Goal: Use online tool/utility: Utilize a website feature to perform a specific function

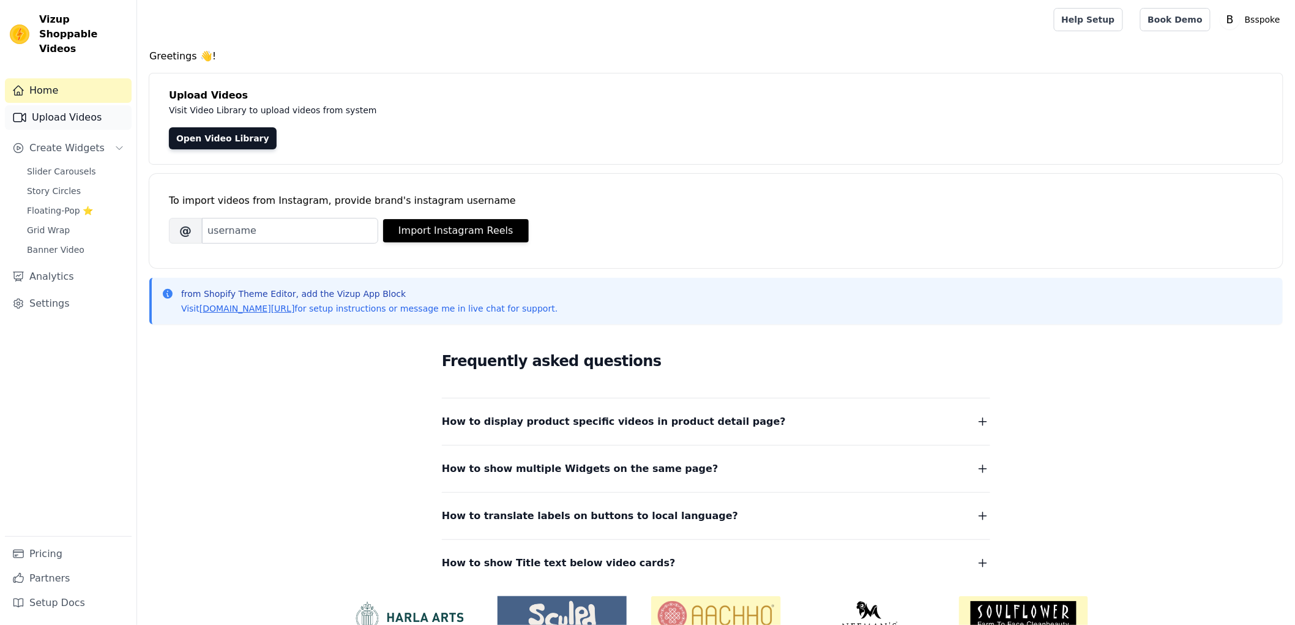
click at [66, 107] on link "Upload Videos" at bounding box center [68, 117] width 127 height 24
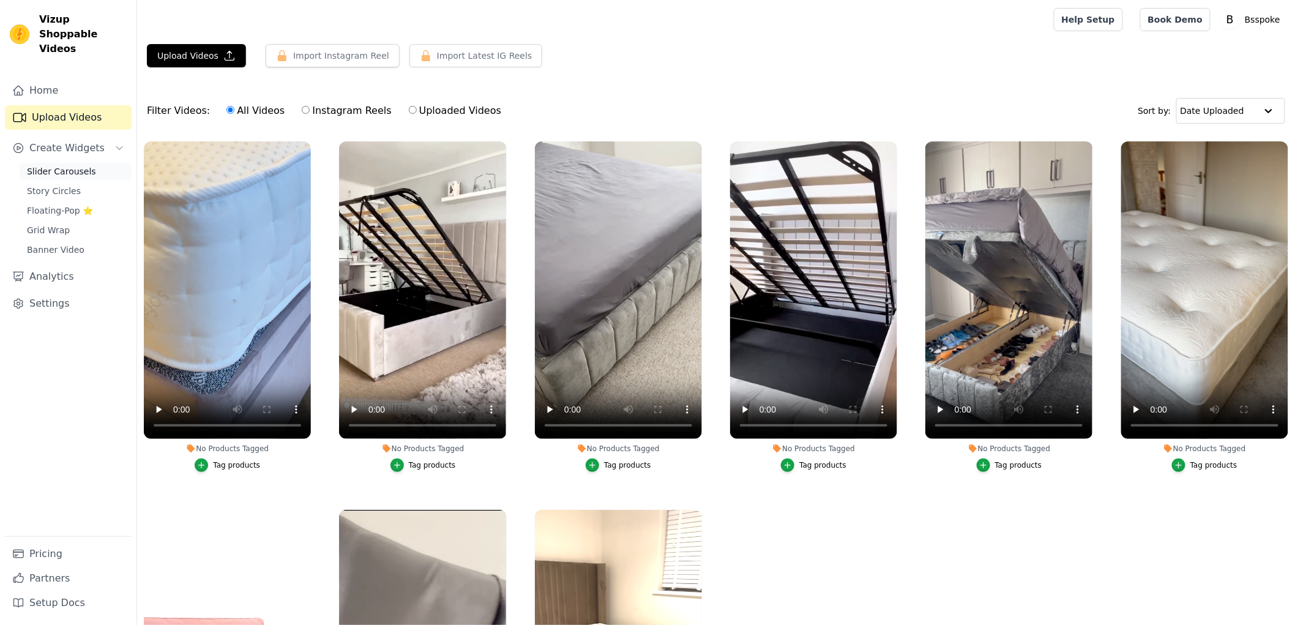
click at [74, 165] on span "Slider Carousels" at bounding box center [61, 171] width 69 height 12
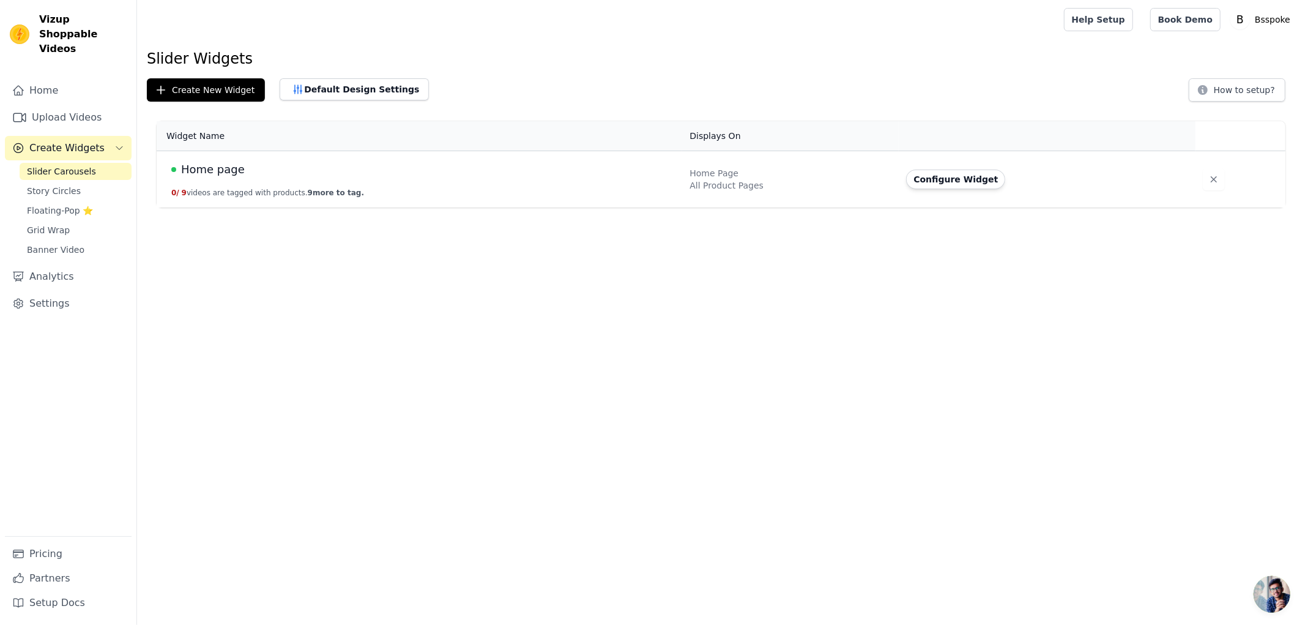
click at [291, 188] on button "0 / 9 videos are tagged with products. 9 more to tag." at bounding box center [267, 193] width 193 height 10
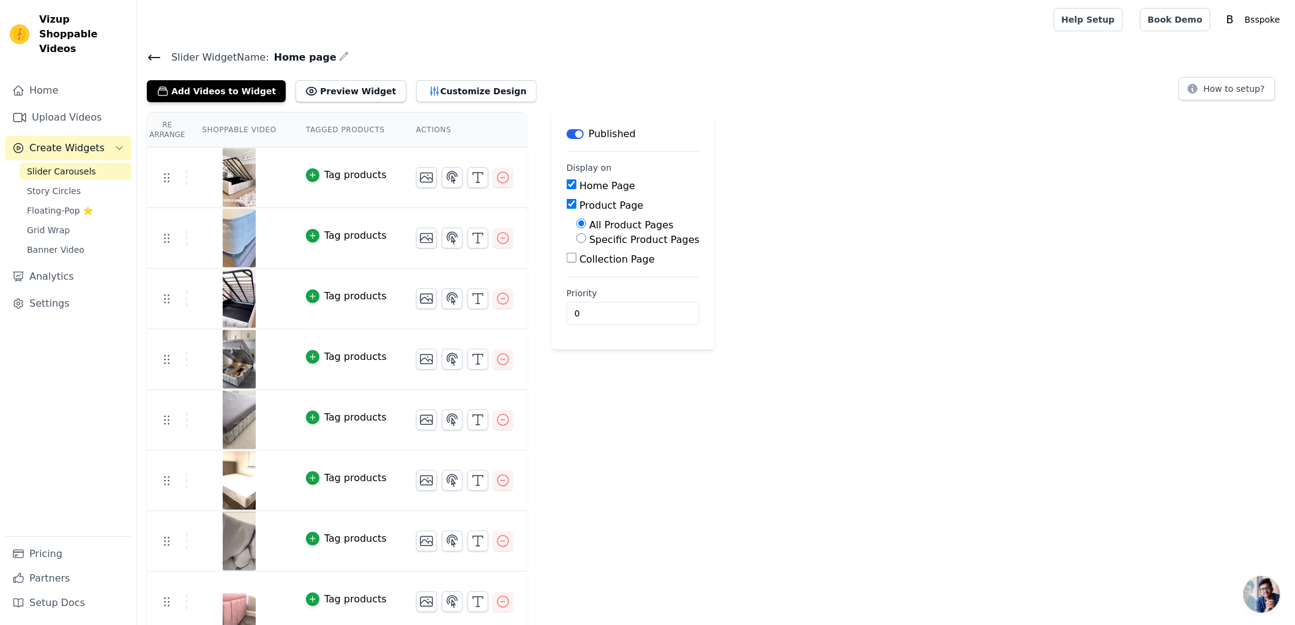
click at [61, 141] on span "Create Widgets" at bounding box center [66, 148] width 75 height 15
click at [469, 89] on button "Customize Design" at bounding box center [476, 91] width 121 height 22
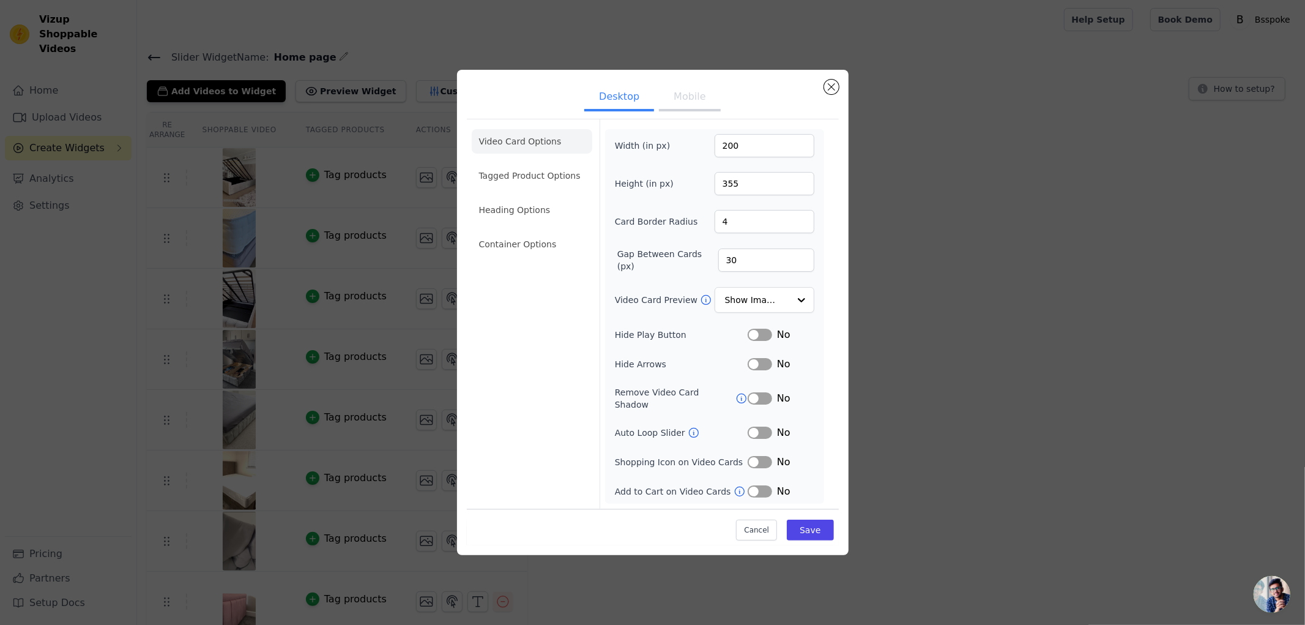
click at [1069, 316] on div "Desktop Mobile Video Card Options Tagged Product Options Heading Options Contai…" at bounding box center [653, 312] width 1266 height 524
